Goal: Navigation & Orientation: Find specific page/section

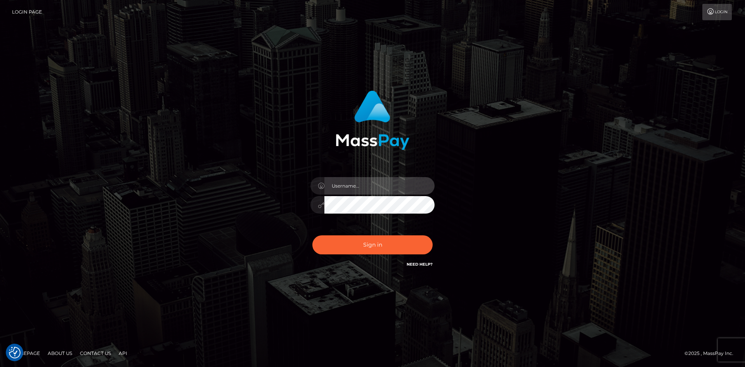
type input "[PERSON_NAME].Springer2"
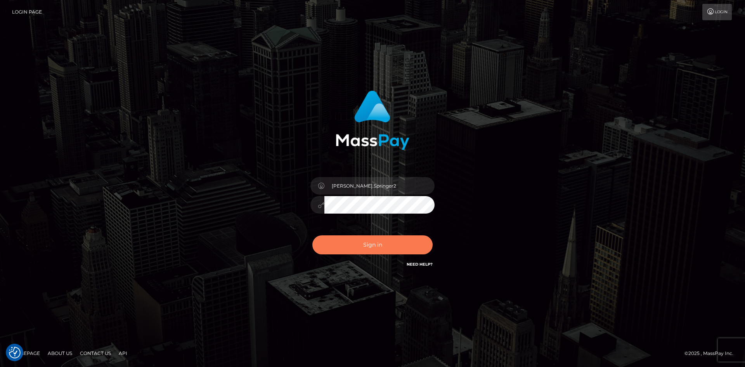
click at [374, 244] on button "Sign in" at bounding box center [372, 244] width 120 height 19
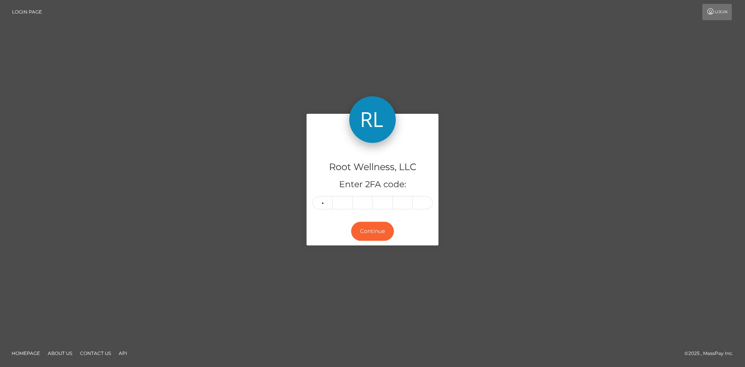
type input "7"
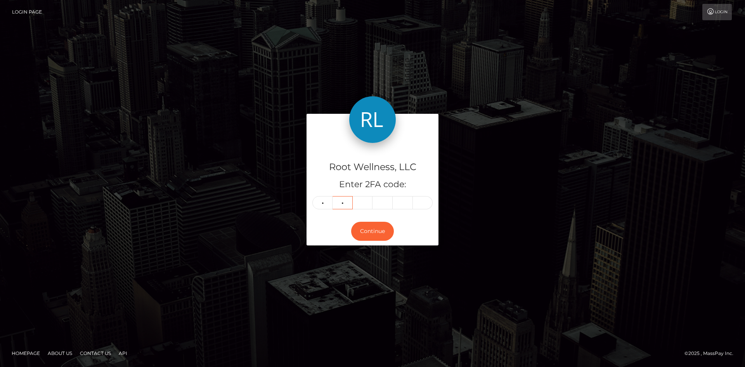
type input "3"
type input "2"
type input "8"
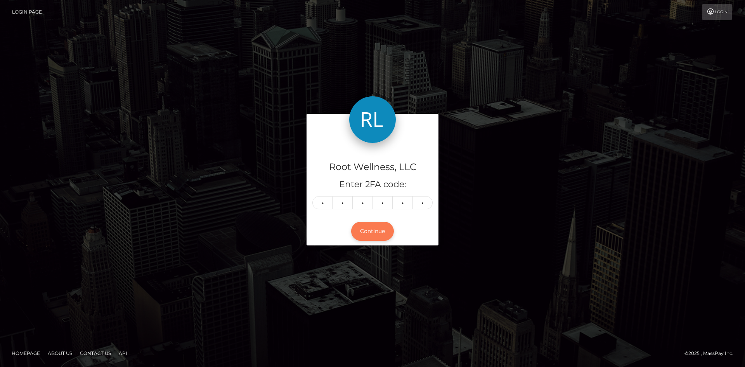
click at [380, 235] on button "Continue" at bounding box center [372, 231] width 43 height 19
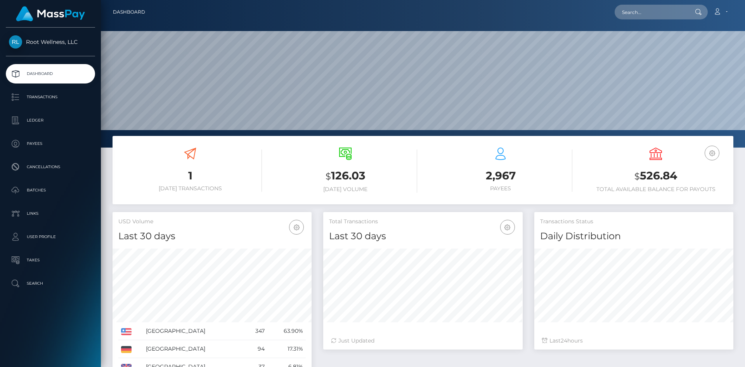
scroll to position [138, 199]
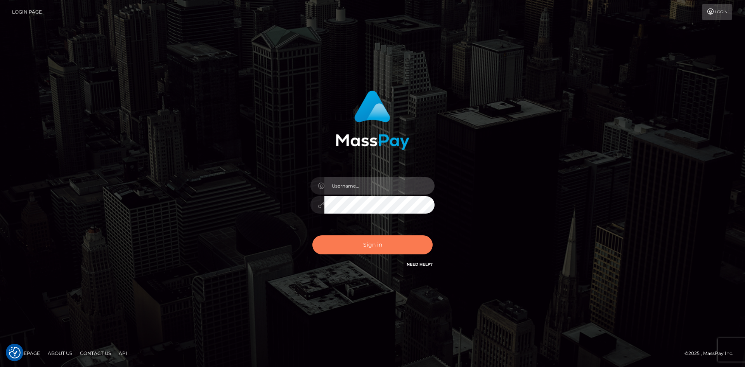
type input "[PERSON_NAME].Springer2"
click at [355, 245] on button "Sign in" at bounding box center [372, 244] width 120 height 19
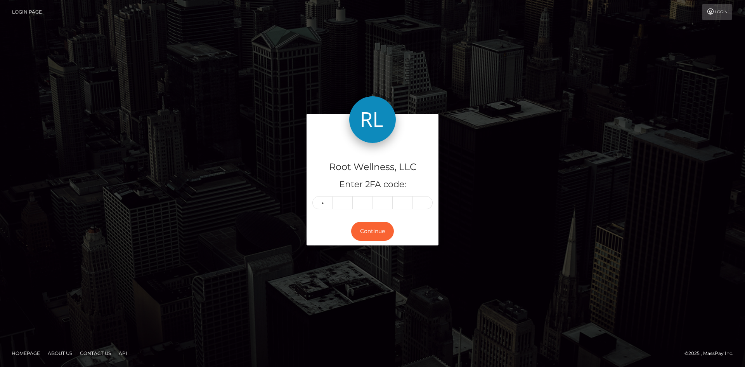
type input "0"
type input "2"
type input "9"
type input "4"
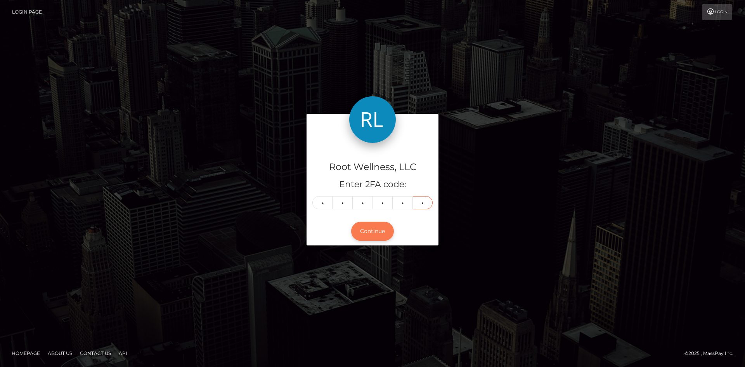
type input "5"
click at [374, 228] on button "Continue" at bounding box center [372, 231] width 43 height 19
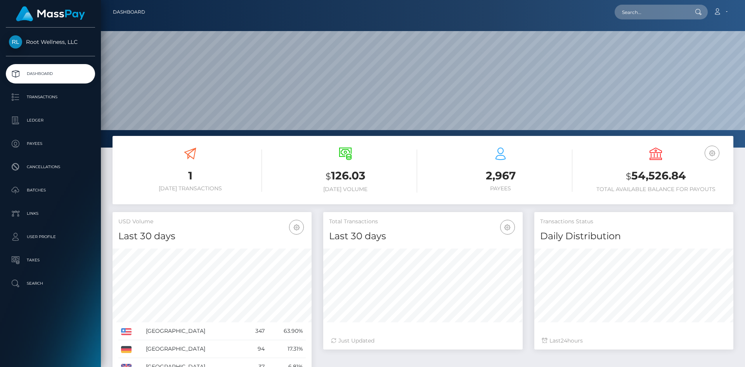
scroll to position [138, 199]
click at [33, 192] on p "Batches" at bounding box center [50, 190] width 83 height 12
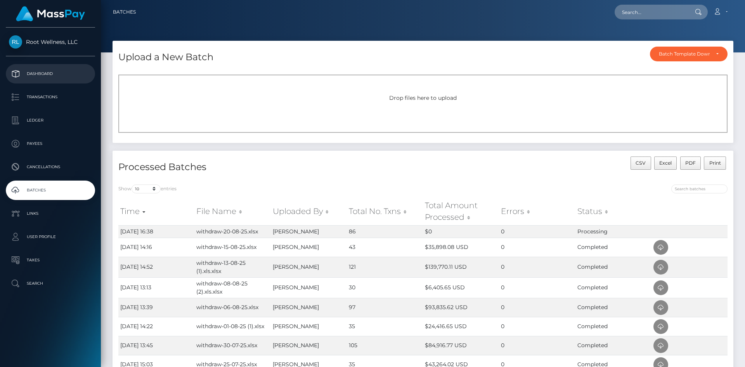
click at [48, 73] on p "Dashboard" at bounding box center [50, 74] width 83 height 12
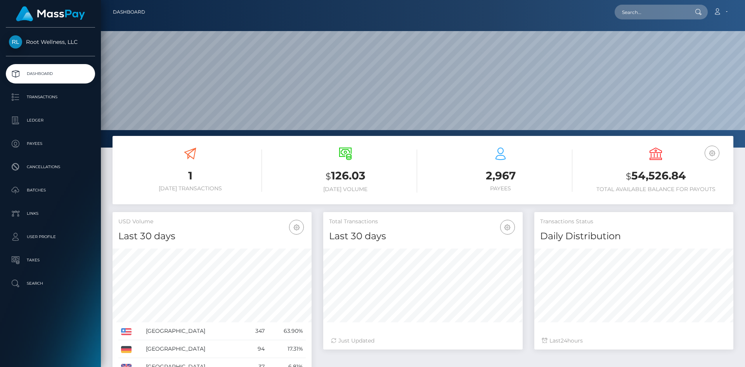
scroll to position [138, 199]
click at [35, 189] on p "Batches" at bounding box center [50, 190] width 83 height 12
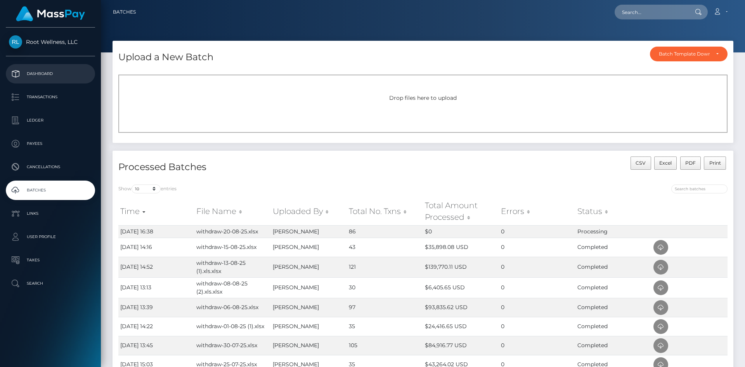
click at [42, 69] on p "Dashboard" at bounding box center [50, 74] width 83 height 12
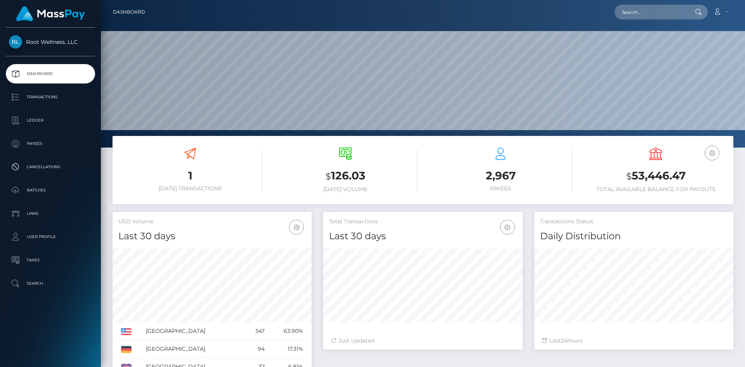
scroll to position [138, 199]
click at [37, 189] on p "Batches" at bounding box center [50, 190] width 83 height 12
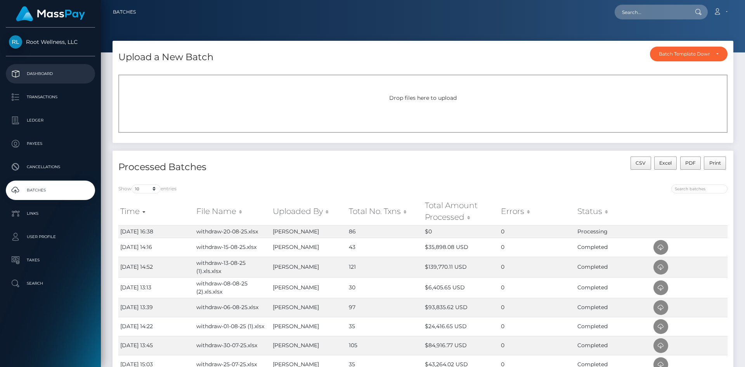
click at [42, 74] on p "Dashboard" at bounding box center [50, 74] width 83 height 12
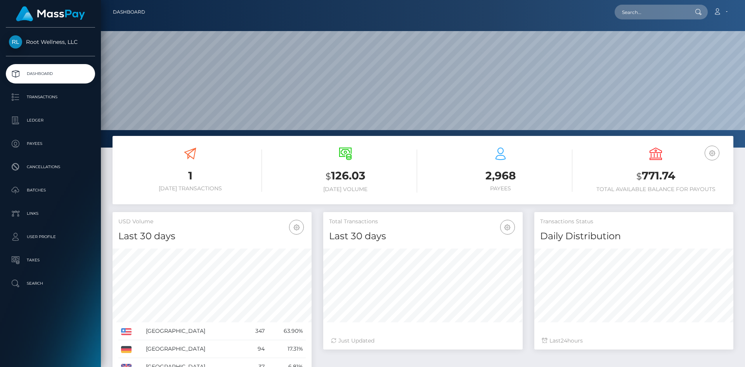
scroll to position [138, 199]
click at [30, 189] on p "Batches" at bounding box center [50, 190] width 83 height 12
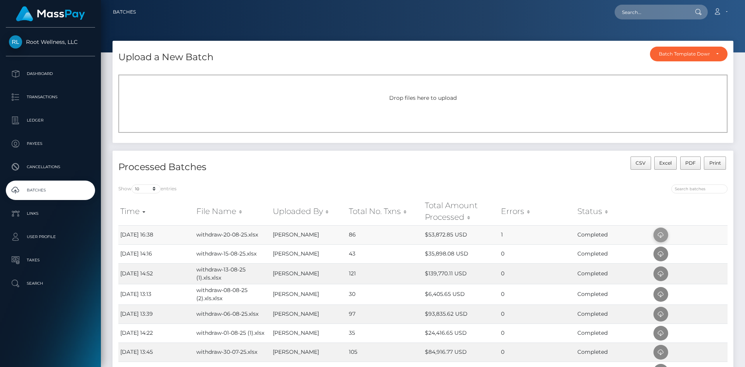
click at [660, 232] on icon at bounding box center [660, 235] width 9 height 10
